Goal: Information Seeking & Learning: Learn about a topic

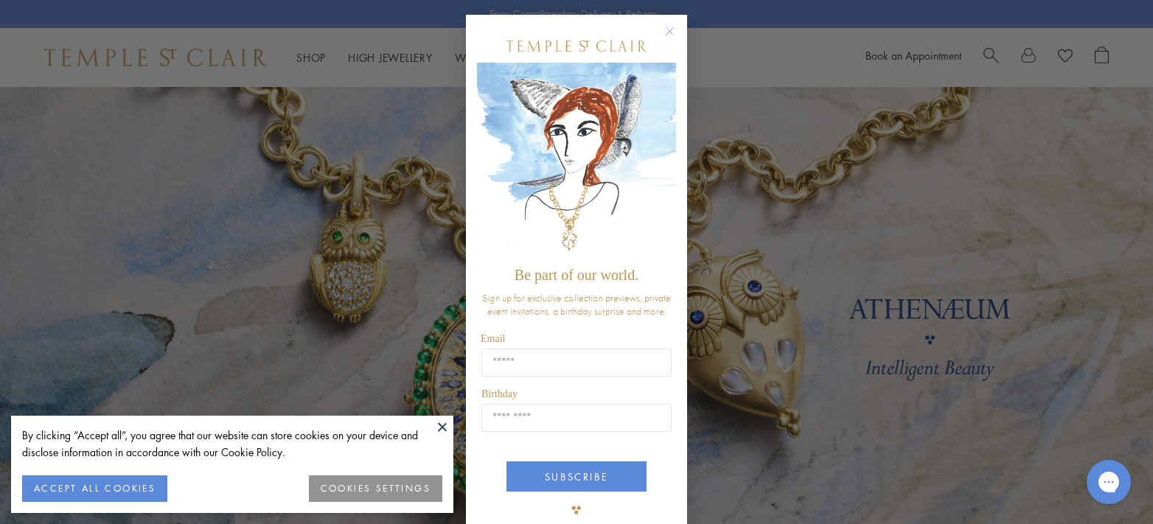
click at [668, 34] on circle "Close dialog" at bounding box center [671, 32] width 18 height 18
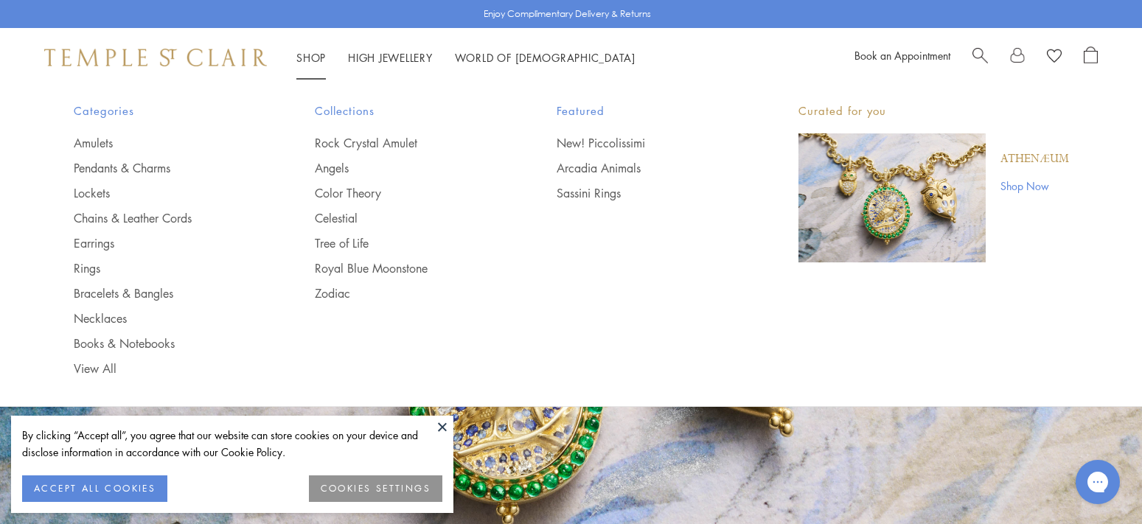
click at [316, 56] on link "Shop Shop" at bounding box center [311, 57] width 30 height 15
click at [386, 271] on link "Royal Blue Moonstone" at bounding box center [406, 268] width 183 height 16
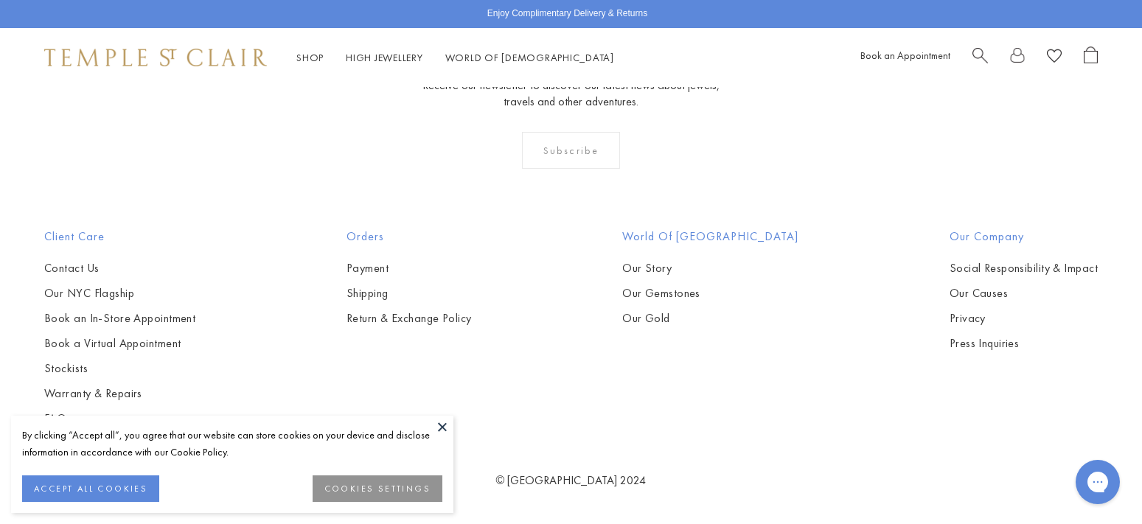
scroll to position [3024, 0]
click at [0, 0] on img at bounding box center [0, 0] width 0 height 0
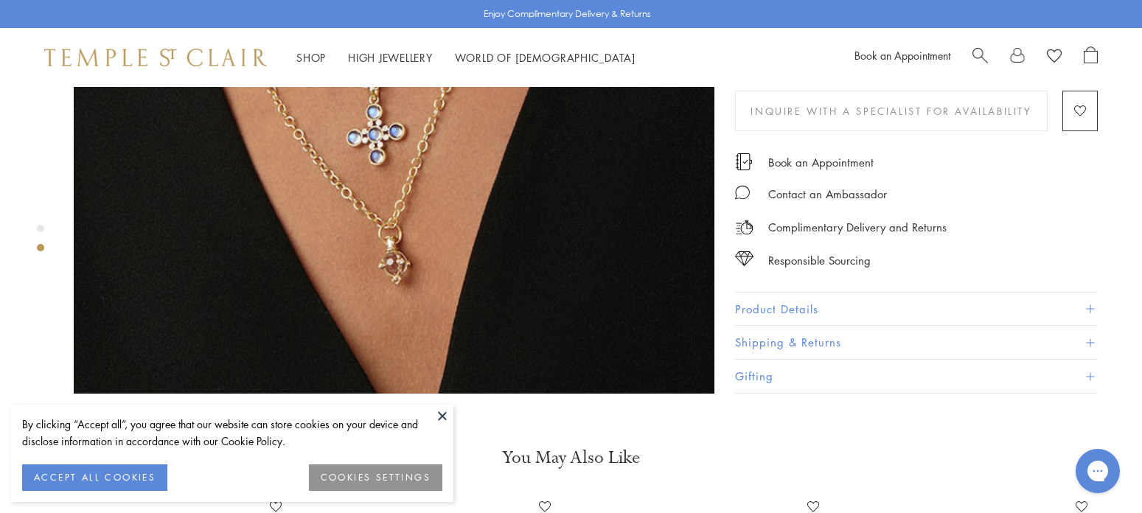
scroll to position [1033, 0]
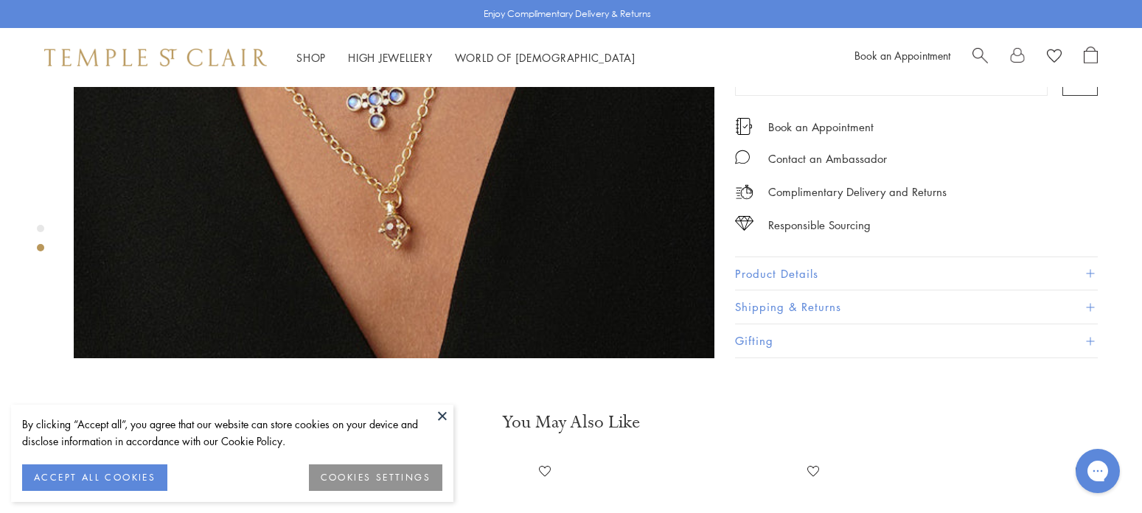
click at [828, 257] on button "Product Details" at bounding box center [916, 273] width 363 height 33
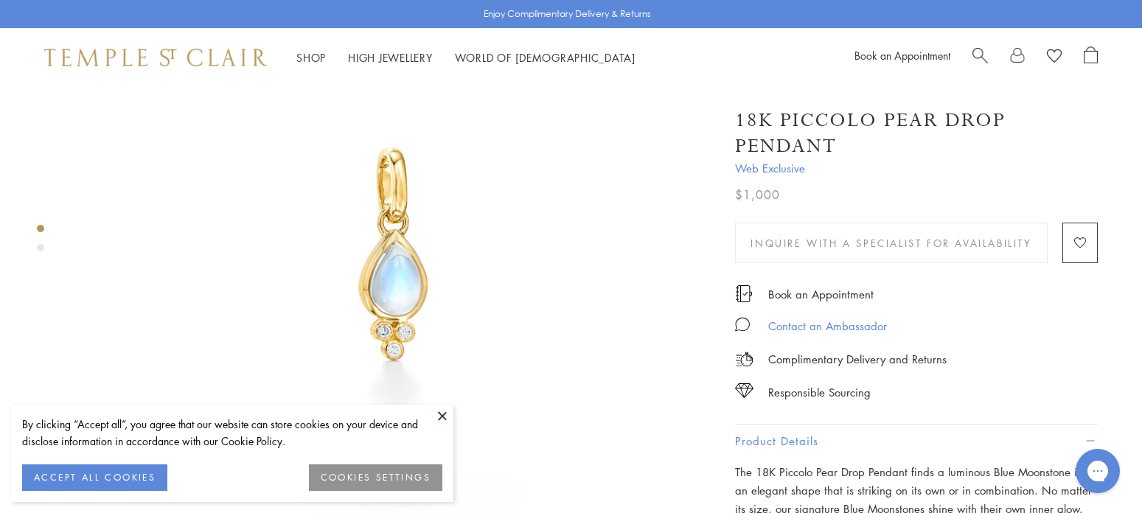
scroll to position [148, 0]
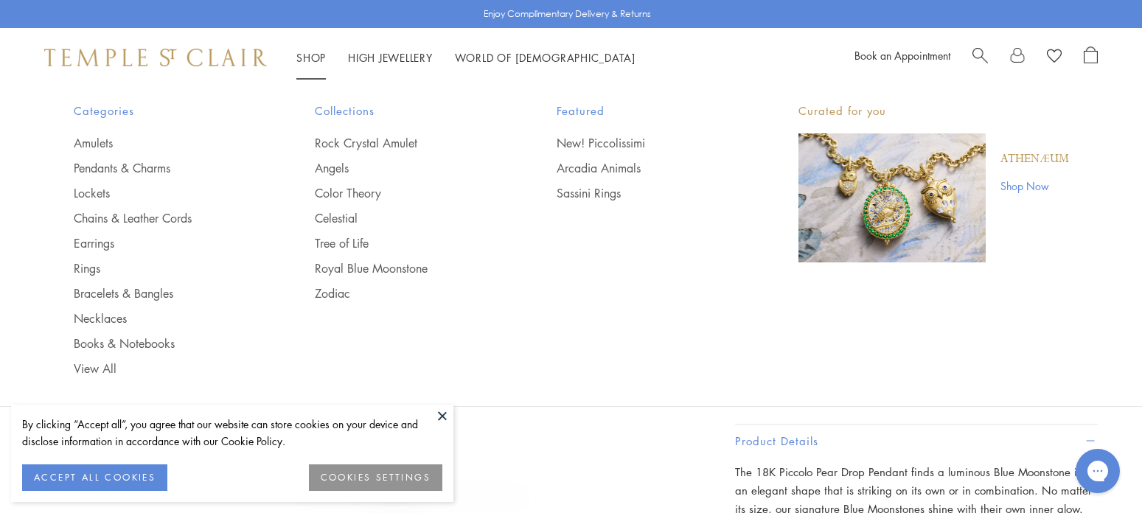
click at [322, 53] on link "Shop Shop" at bounding box center [311, 57] width 30 height 15
click at [91, 145] on link "Amulets" at bounding box center [165, 143] width 183 height 16
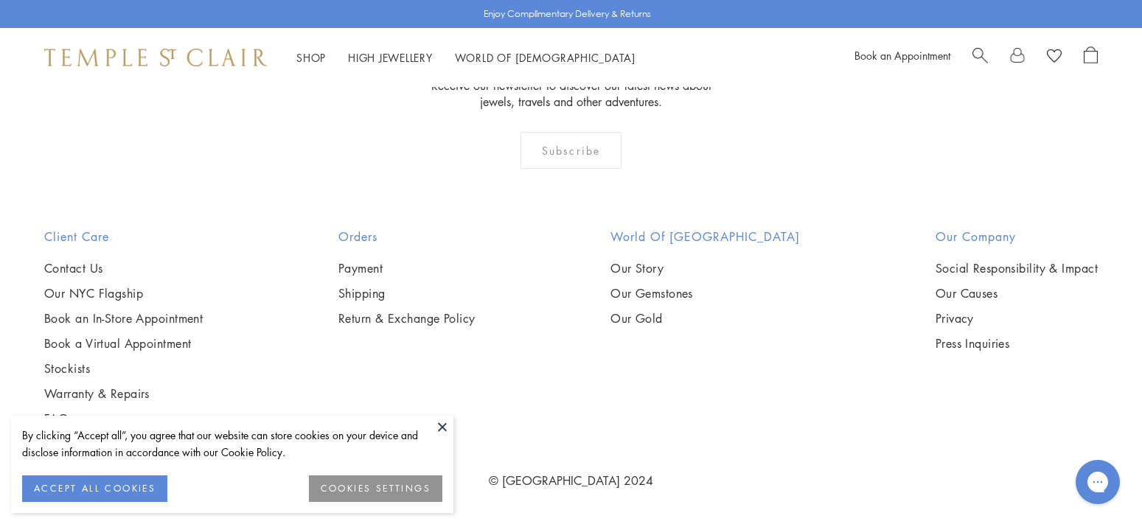
scroll to position [10325, 0]
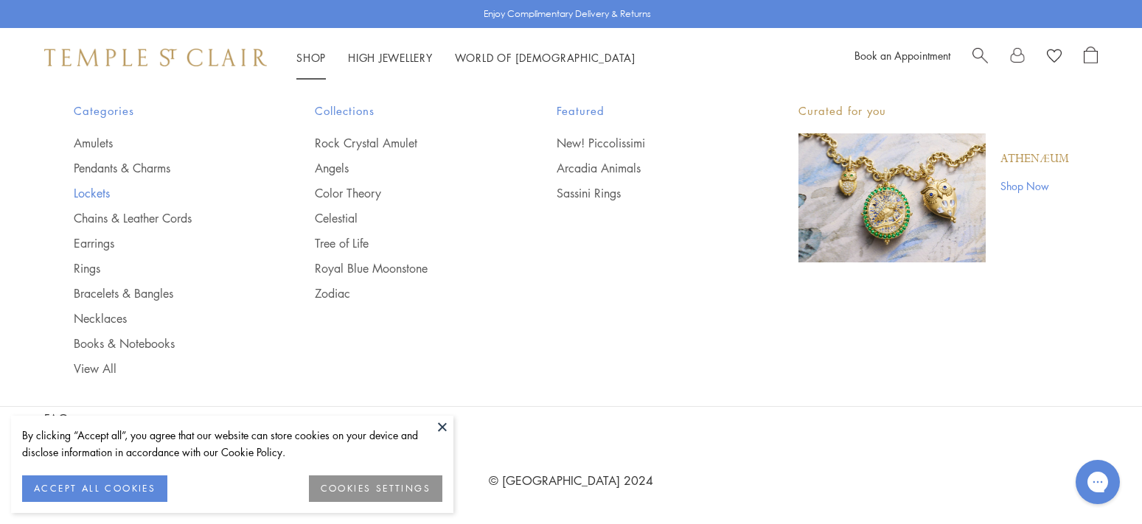
click at [88, 189] on link "Lockets" at bounding box center [165, 193] width 183 height 16
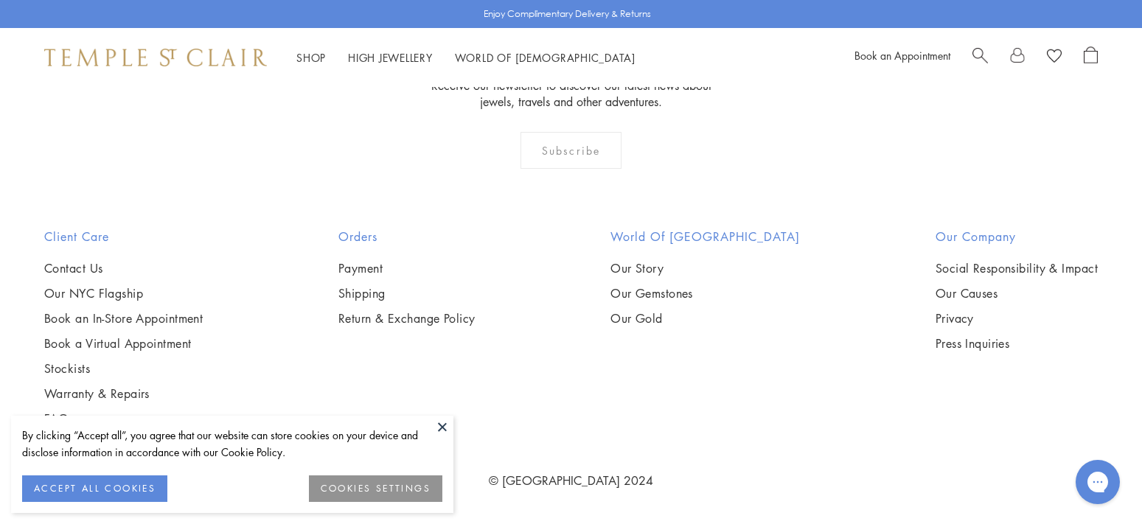
scroll to position [2360, 0]
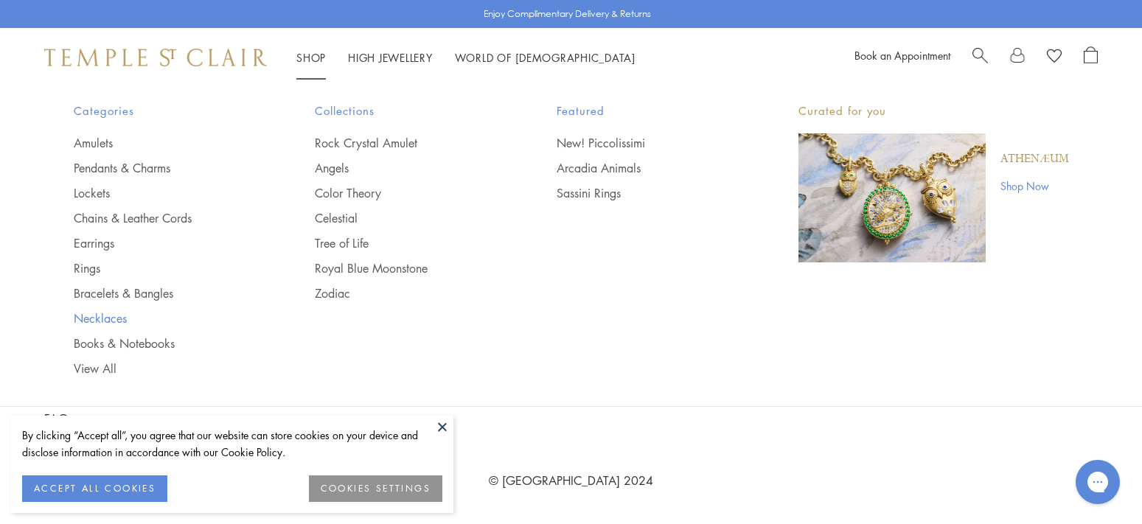
click at [111, 322] on link "Necklaces" at bounding box center [165, 318] width 183 height 16
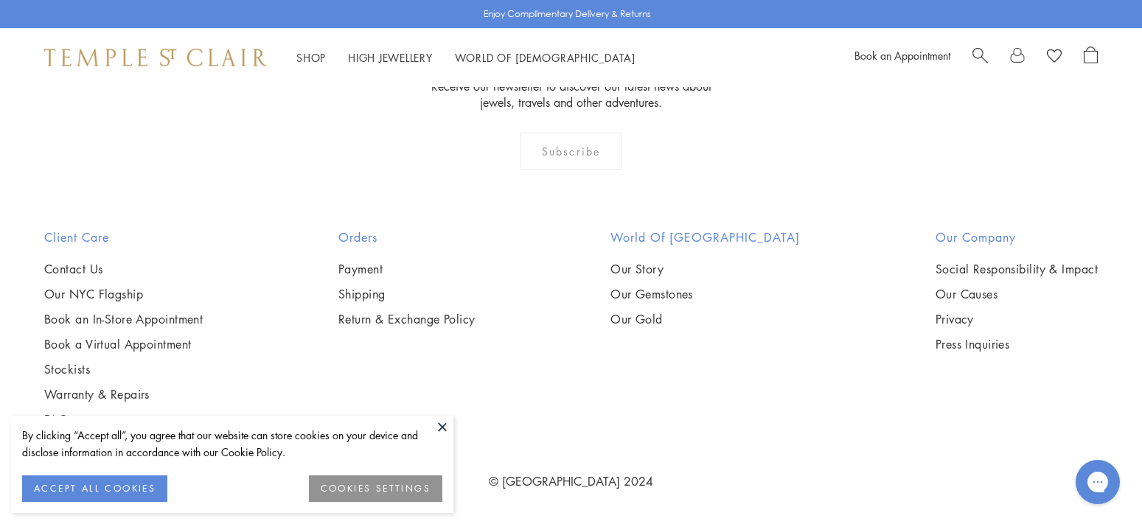
scroll to position [5753, 0]
